Goal: Subscribe to service/newsletter

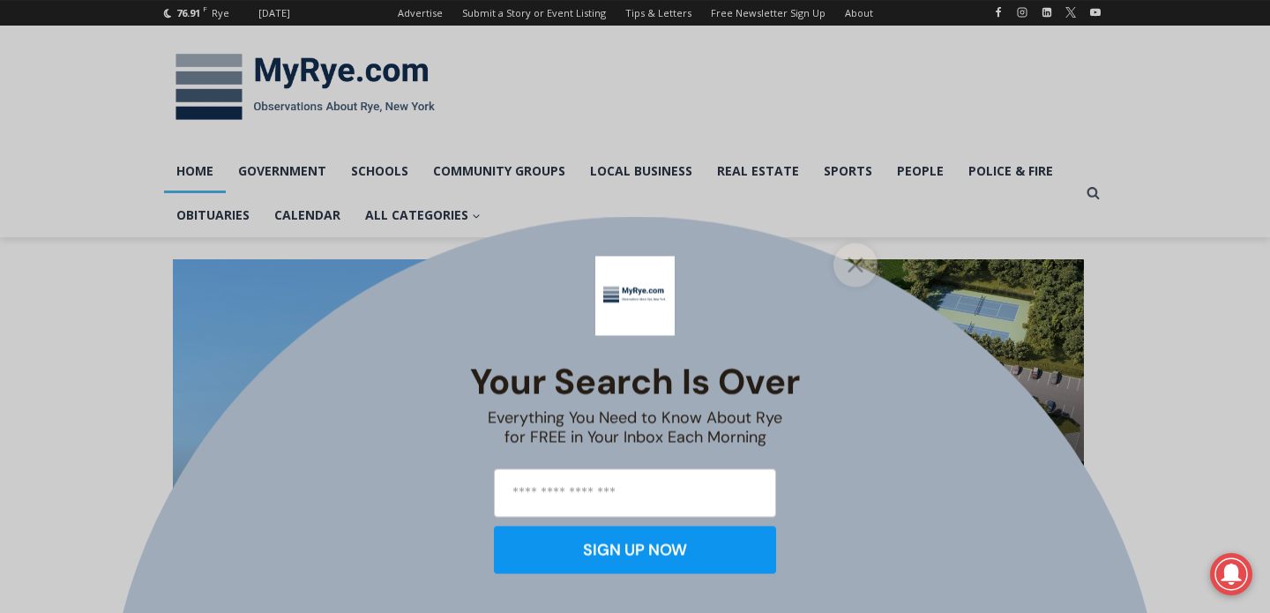
click at [855, 263] on line "Close" at bounding box center [855, 264] width 12 height 12
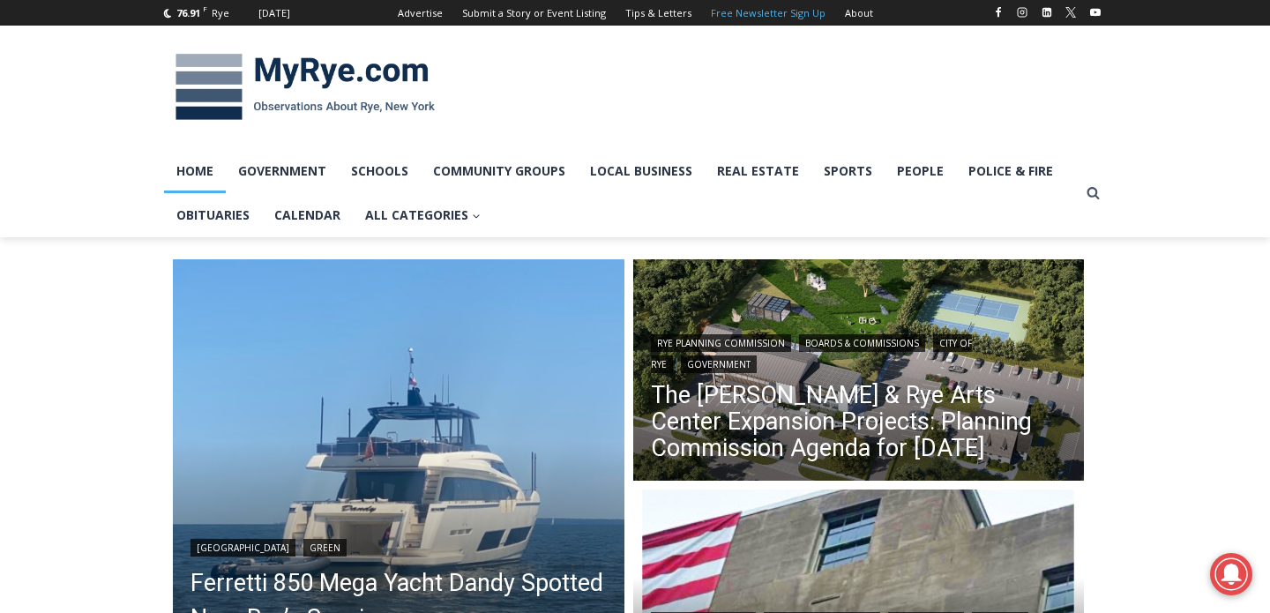
click at [786, 13] on link "Free Newsletter Sign Up" at bounding box center [768, 13] width 134 height 26
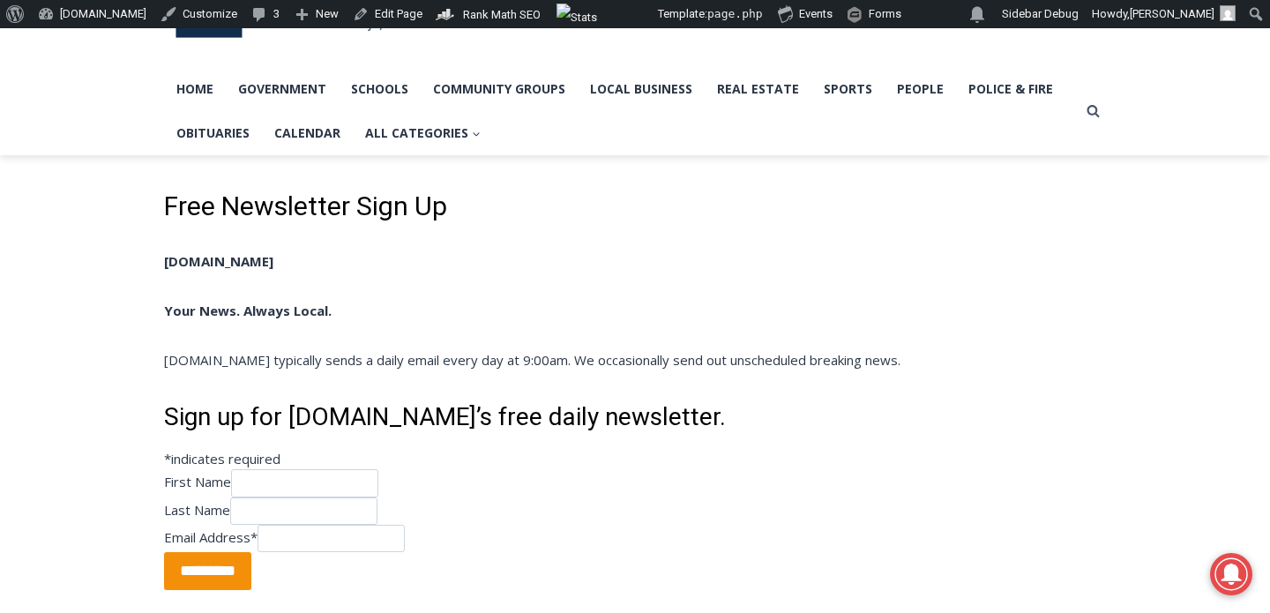
scroll to position [102, 0]
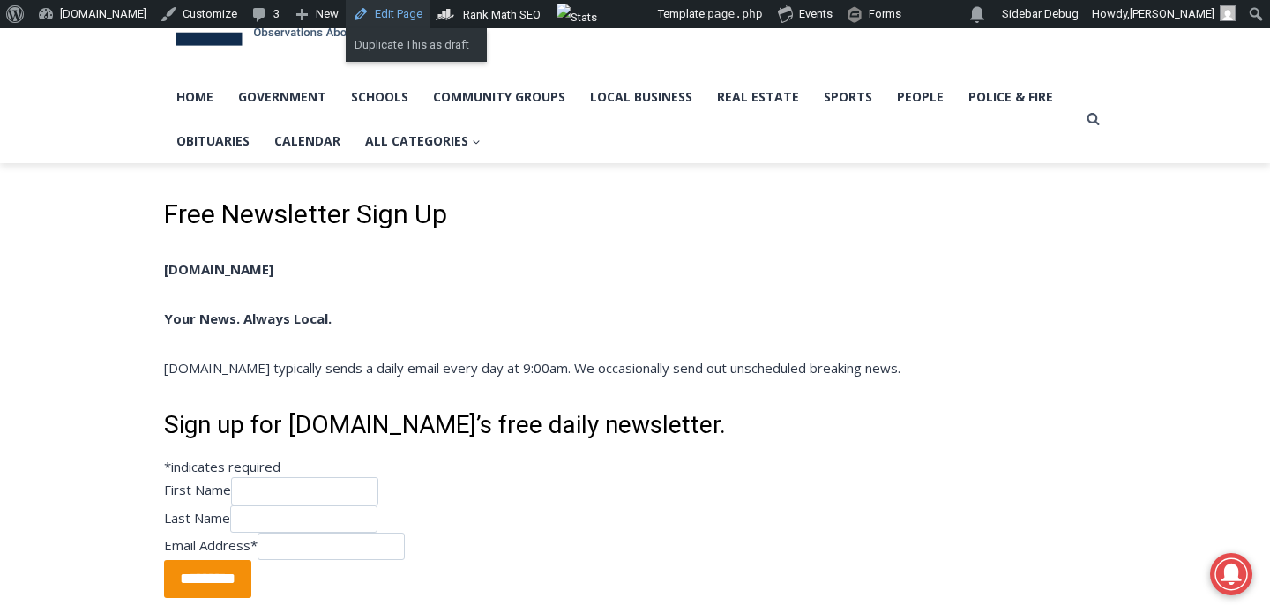
click at [395, 19] on link "Edit Page" at bounding box center [388, 14] width 84 height 28
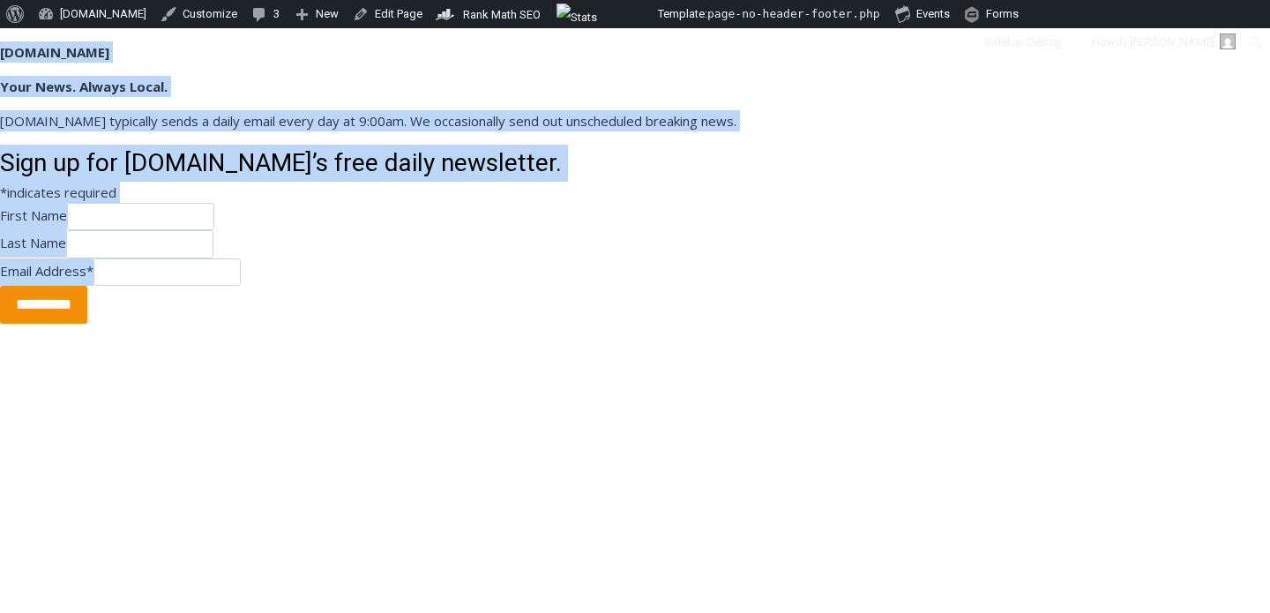
drag, startPoint x: 5, startPoint y: 44, endPoint x: 524, endPoint y: 264, distance: 563.0
click at [524, 264] on div "[DOMAIN_NAME] Your News. Always Local. [DOMAIN_NAME] typically sends a daily em…" at bounding box center [635, 320] width 1270 height 585
click at [697, 254] on div "Last Name" at bounding box center [635, 243] width 1270 height 27
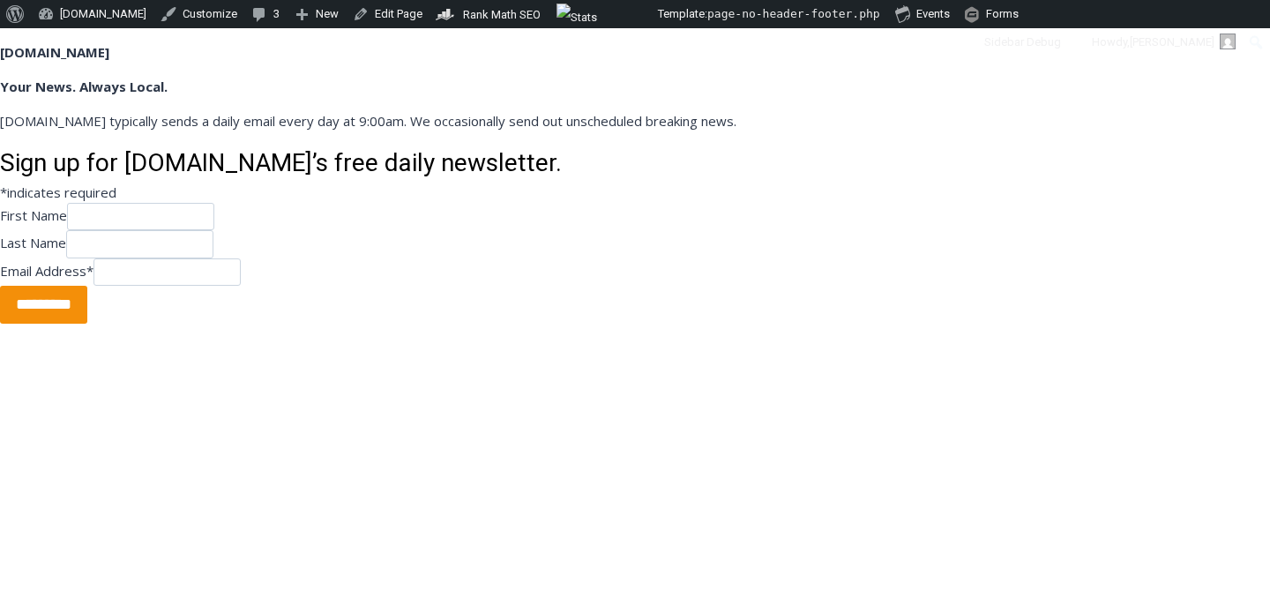
click at [488, 267] on div "Email Address *" at bounding box center [635, 271] width 1270 height 27
click at [194, 21] on link "Customize" at bounding box center [198, 14] width 91 height 28
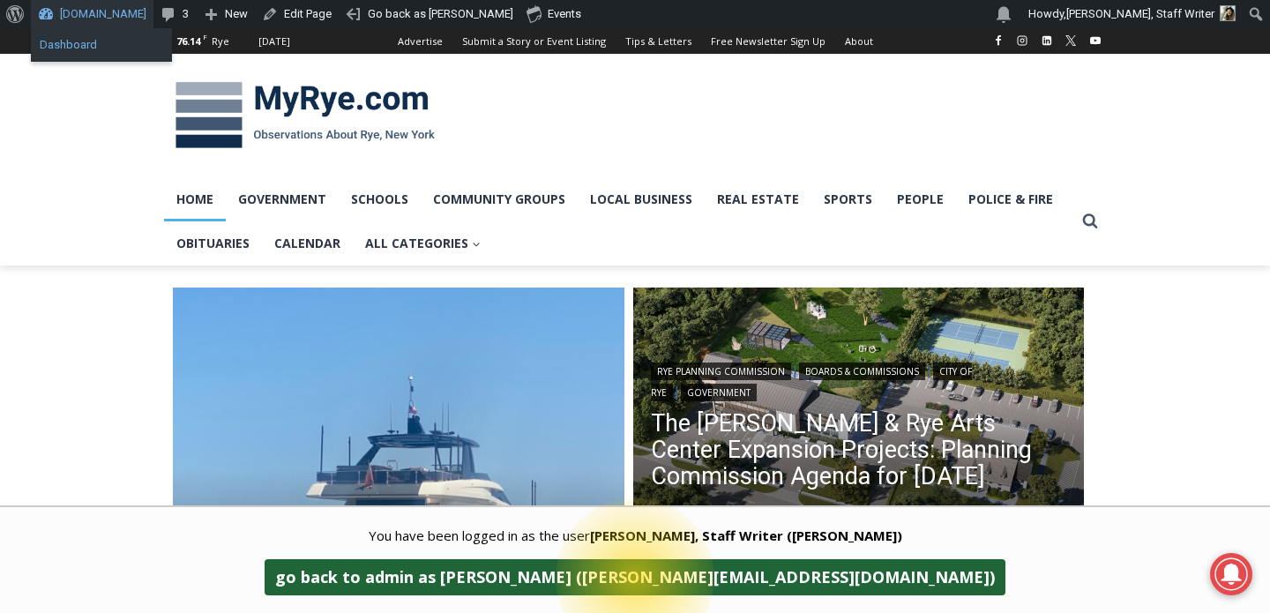
click at [66, 46] on link "Dashboard" at bounding box center [101, 45] width 141 height 23
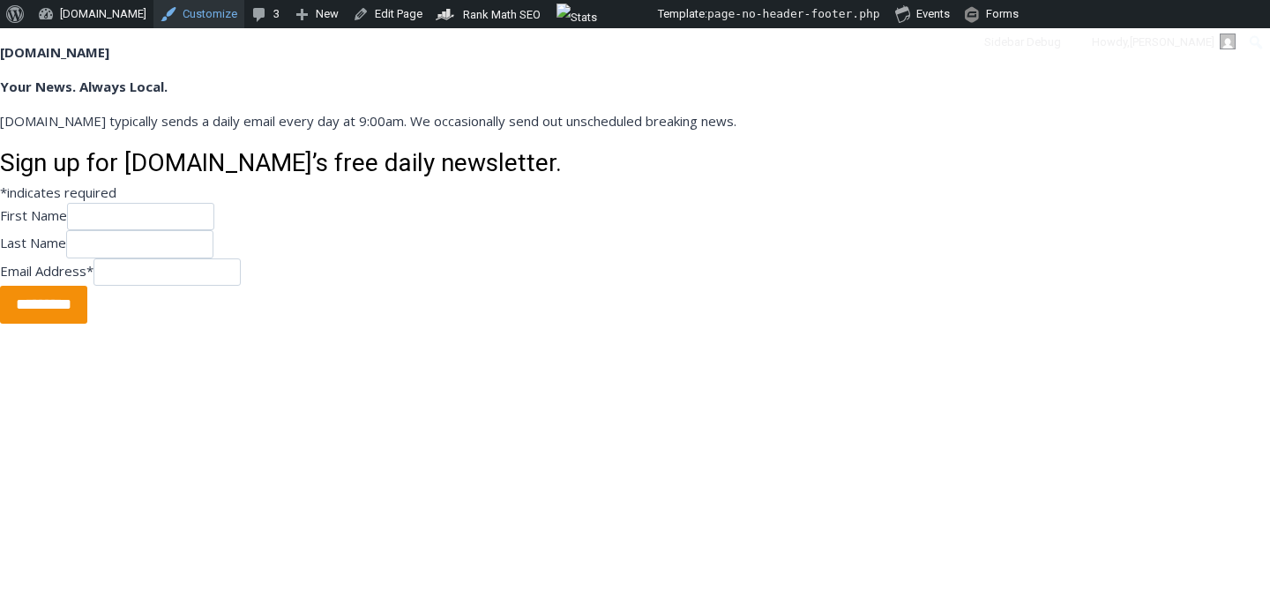
click at [184, 13] on link "Customize" at bounding box center [198, 14] width 91 height 28
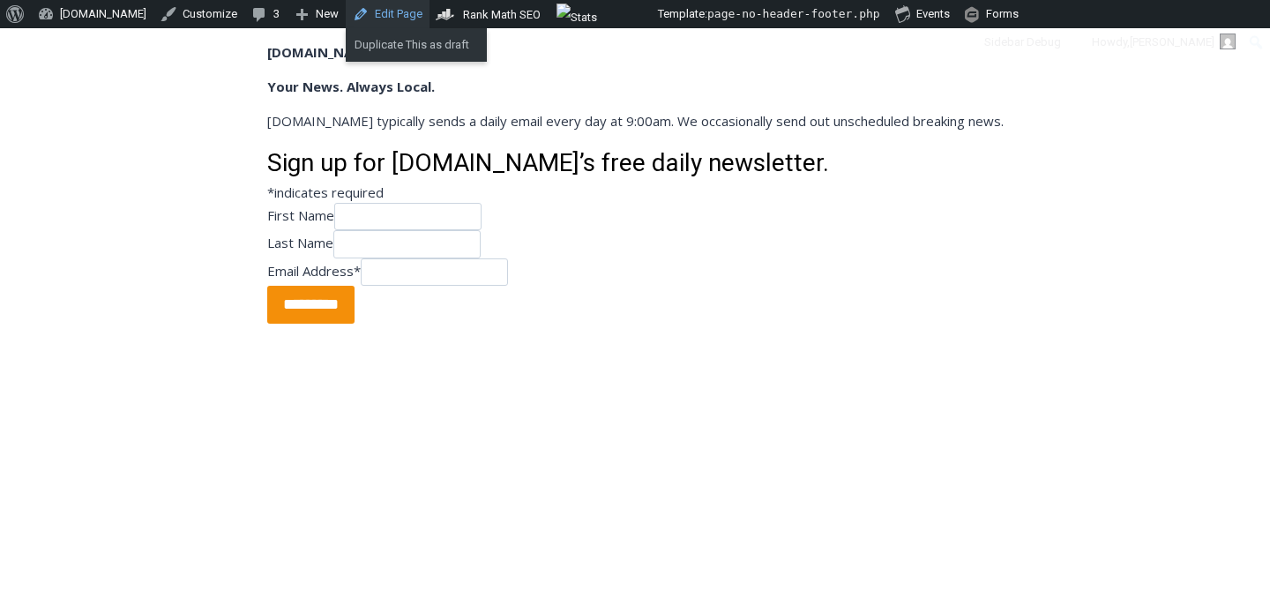
click at [387, 17] on link "Edit Page" at bounding box center [388, 14] width 84 height 28
